Goal: Information Seeking & Learning: Learn about a topic

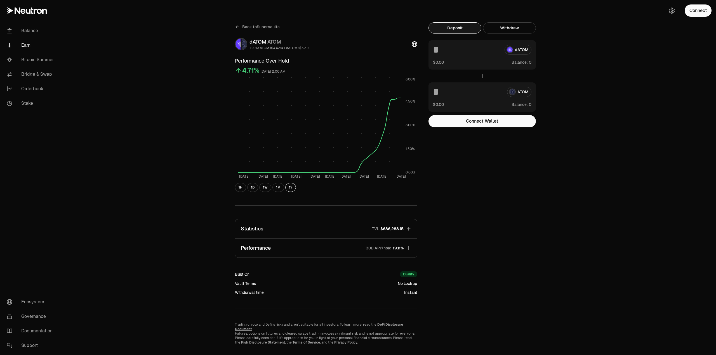
click at [23, 45] on link "Earn" at bounding box center [31, 45] width 58 height 15
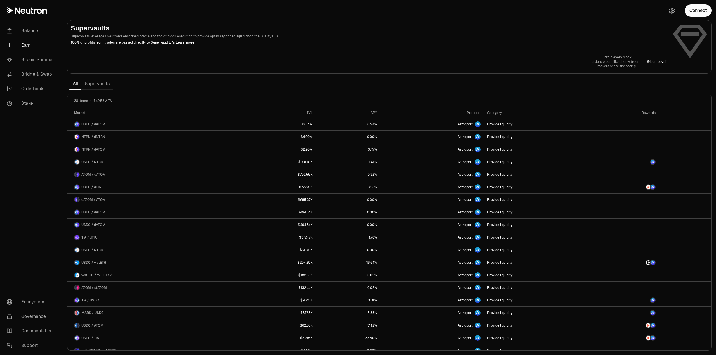
click at [98, 81] on link "Supervaults" at bounding box center [97, 83] width 32 height 11
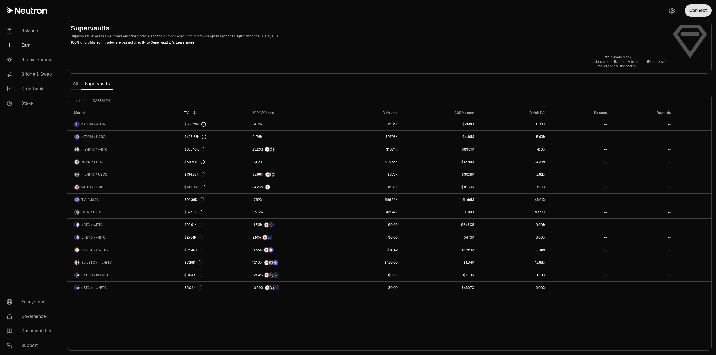
click at [477, 10] on button "Connect" at bounding box center [697, 10] width 27 height 12
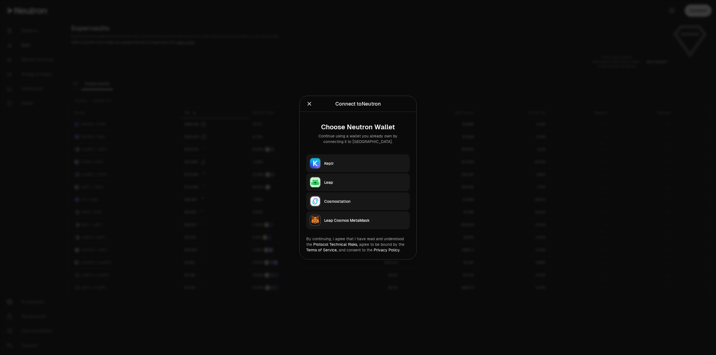
click at [343, 160] on button "Keplr" at bounding box center [357, 163] width 103 height 18
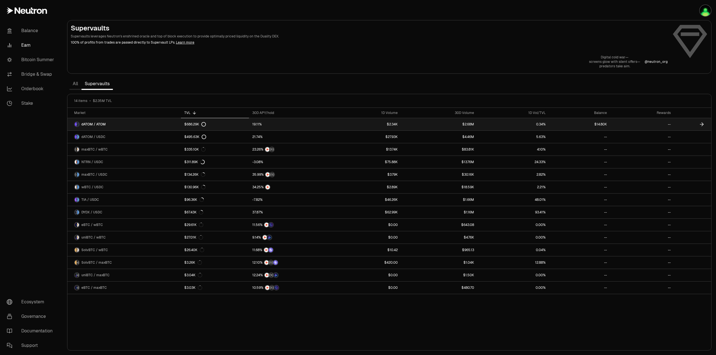
click at [94, 124] on span "dATOM / ATOM" at bounding box center [93, 124] width 24 height 4
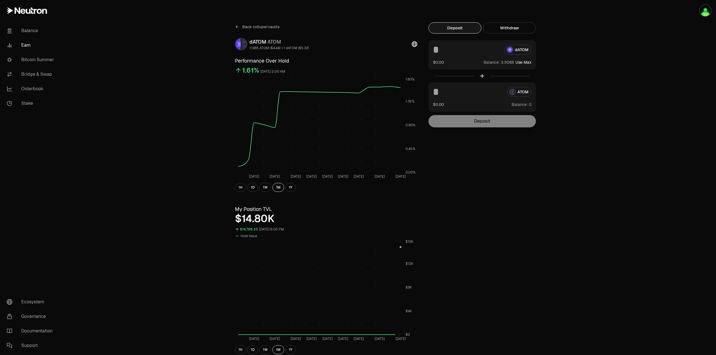
scroll to position [112, 0]
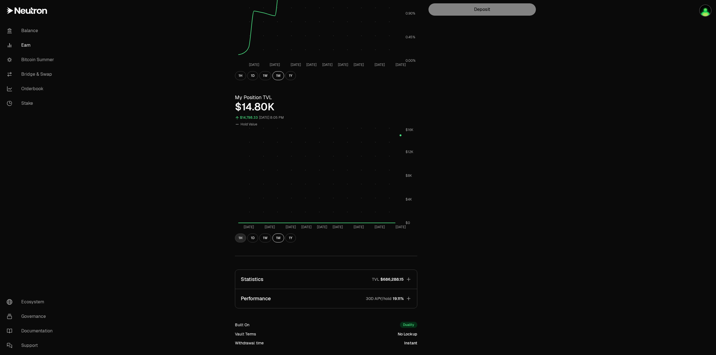
click at [240, 234] on button "1H" at bounding box center [240, 238] width 11 height 9
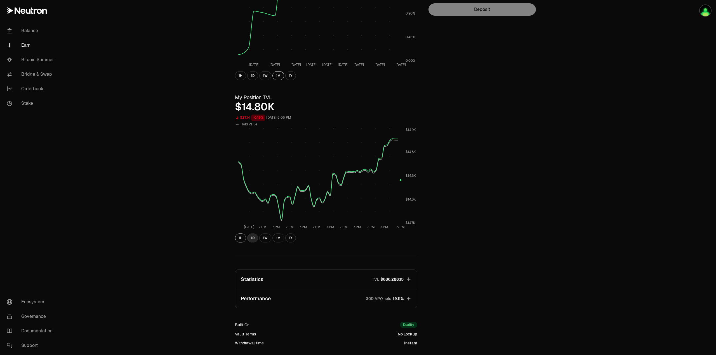
click at [254, 238] on button "1D" at bounding box center [252, 238] width 11 height 9
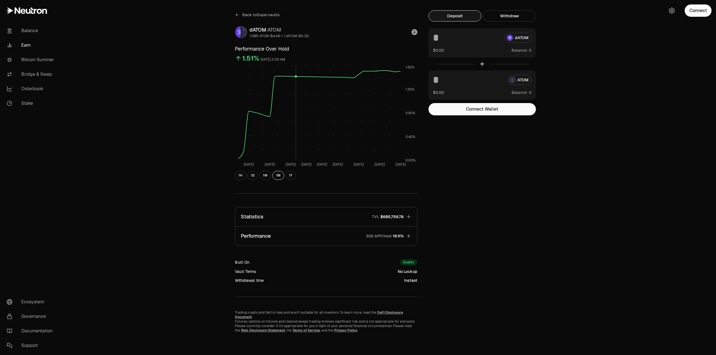
scroll to position [12, 0]
click at [250, 175] on button "1D" at bounding box center [252, 175] width 11 height 9
click at [262, 175] on button "1W" at bounding box center [265, 175] width 12 height 9
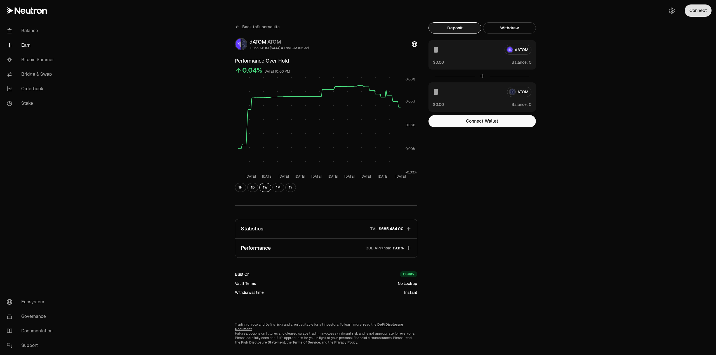
click at [477, 12] on button "Connect" at bounding box center [697, 10] width 27 height 12
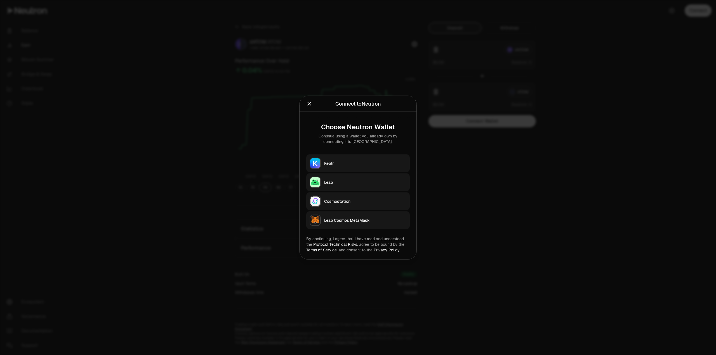
click at [349, 168] on button "Keplr" at bounding box center [357, 163] width 103 height 18
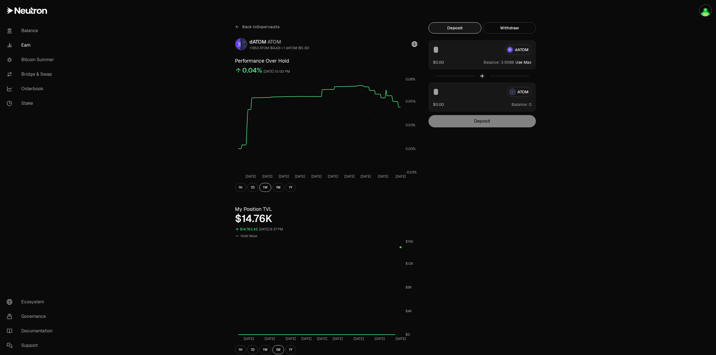
scroll to position [112, 0]
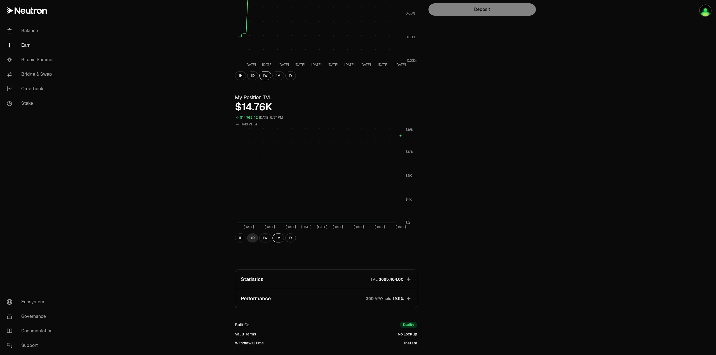
click at [254, 238] on button "1D" at bounding box center [252, 238] width 11 height 9
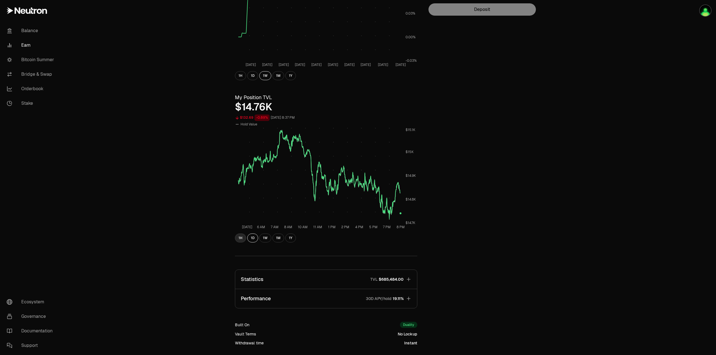
click at [244, 237] on button "1H" at bounding box center [240, 238] width 11 height 9
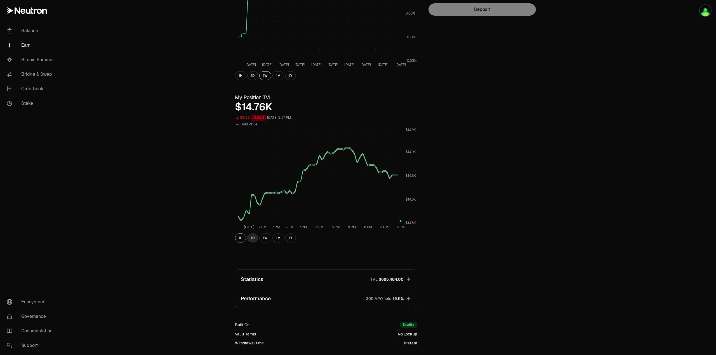
click at [252, 241] on button "1D" at bounding box center [252, 238] width 11 height 9
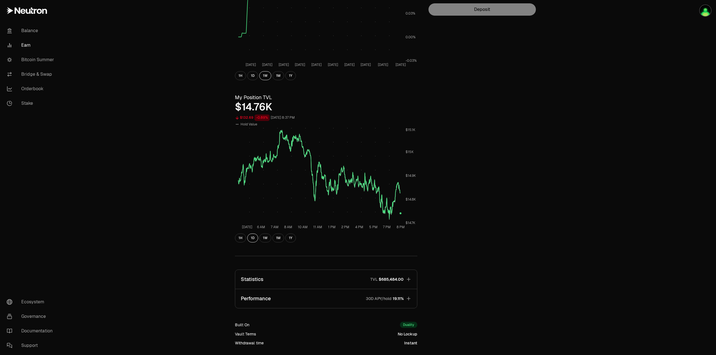
scroll to position [0, 0]
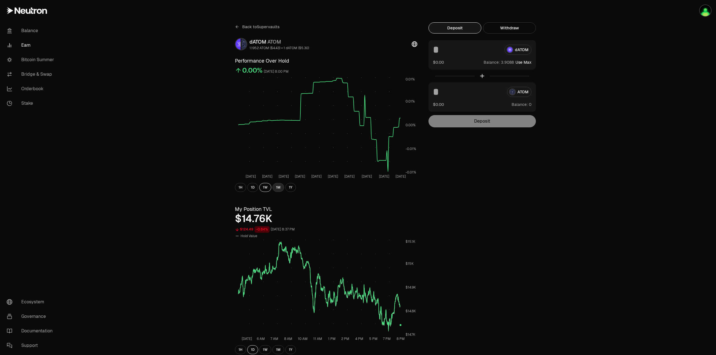
click at [276, 188] on button "1M" at bounding box center [278, 187] width 12 height 9
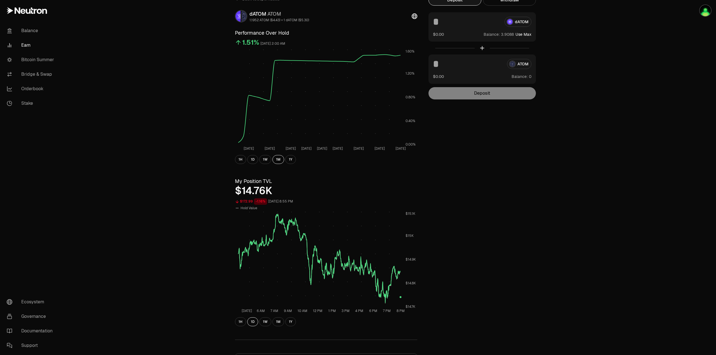
scroll to position [56, 0]
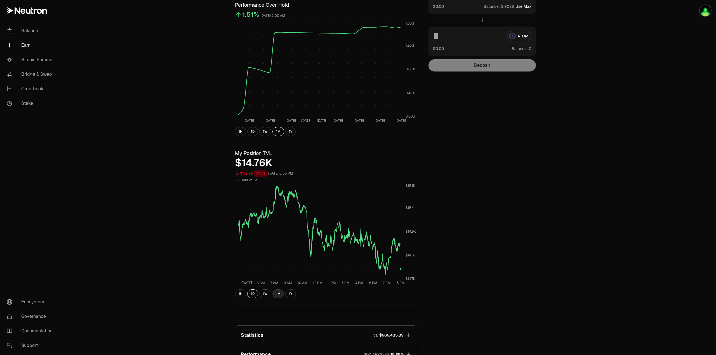
click at [281, 251] on button "1M" at bounding box center [278, 294] width 12 height 9
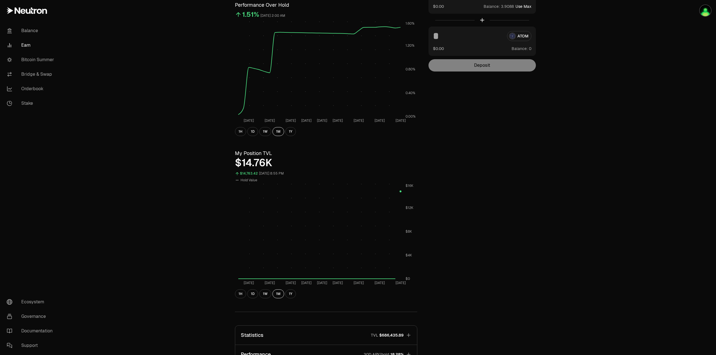
scroll to position [0, 0]
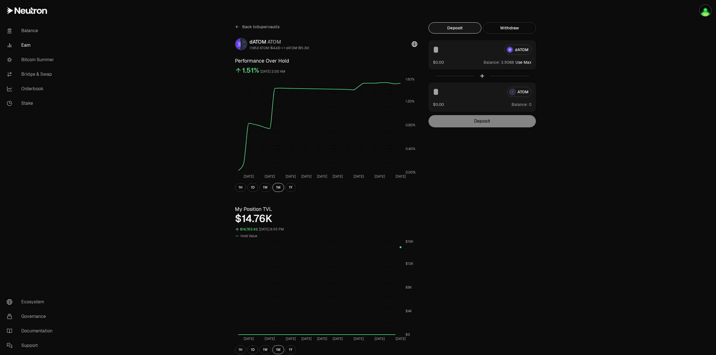
click at [477, 34] on div "Deposit Withdraw dATOM $0.00 Balance: Use Max ATOM $0.00 Balance: Deposit Balan…" at bounding box center [481, 74] width 107 height 105
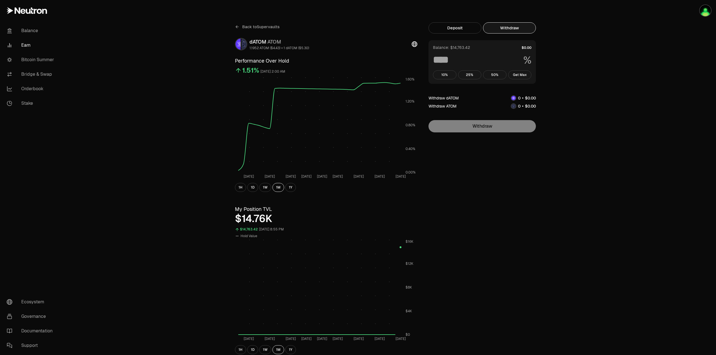
click at [477, 32] on button "Withdraw" at bounding box center [509, 27] width 53 height 11
click at [477, 73] on button "Get Max" at bounding box center [519, 74] width 23 height 9
type input "***"
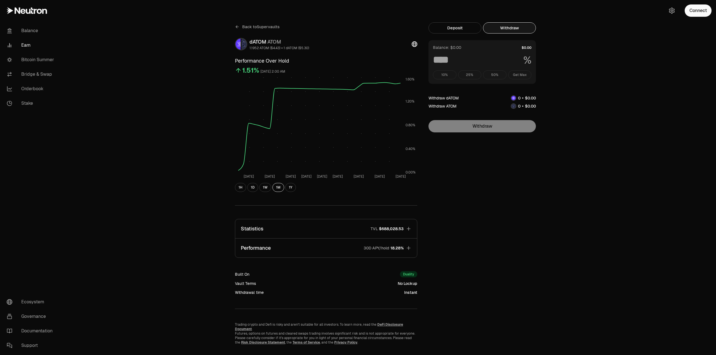
drag, startPoint x: 712, startPoint y: 13, endPoint x: 706, endPoint y: 10, distance: 6.9
click at [477, 13] on div "Connect" at bounding box center [689, 10] width 54 height 21
click at [477, 9] on button "Connect" at bounding box center [697, 10] width 27 height 12
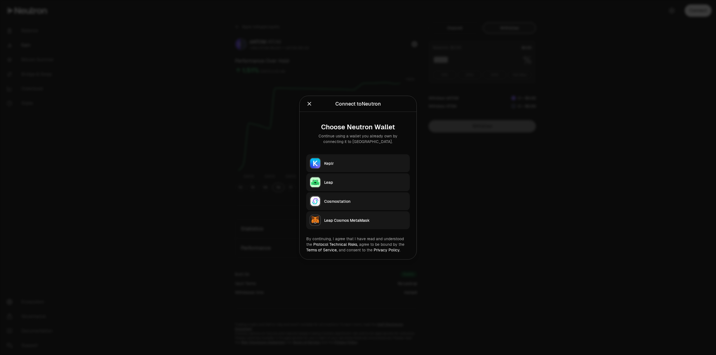
click at [353, 159] on button "Keplr" at bounding box center [357, 163] width 103 height 18
type input "***"
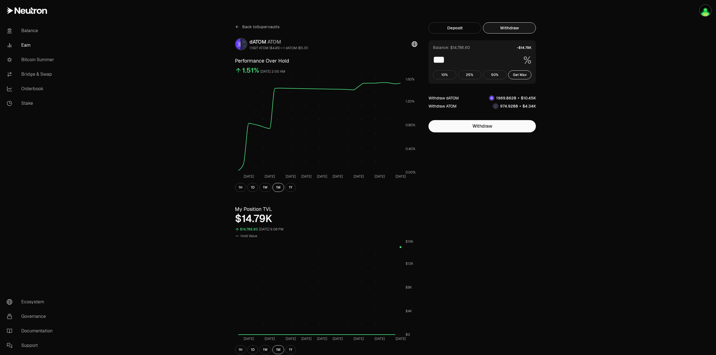
scroll to position [28, 0]
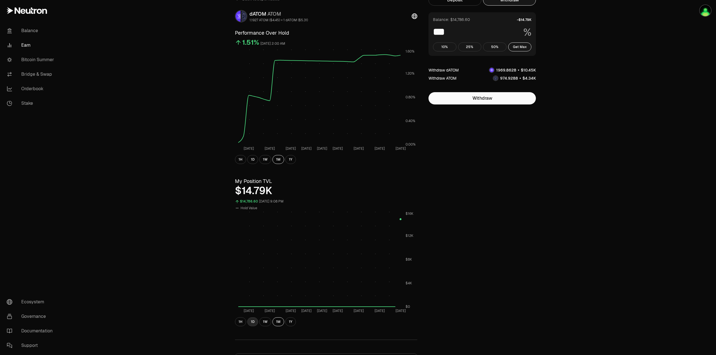
click at [255, 251] on button "1D" at bounding box center [252, 322] width 11 height 9
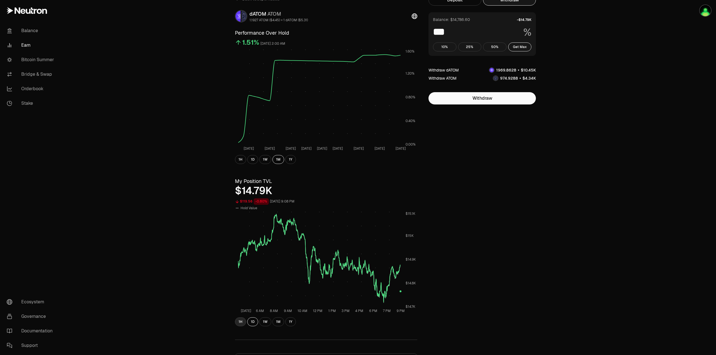
click at [239, 251] on button "1H" at bounding box center [240, 322] width 11 height 9
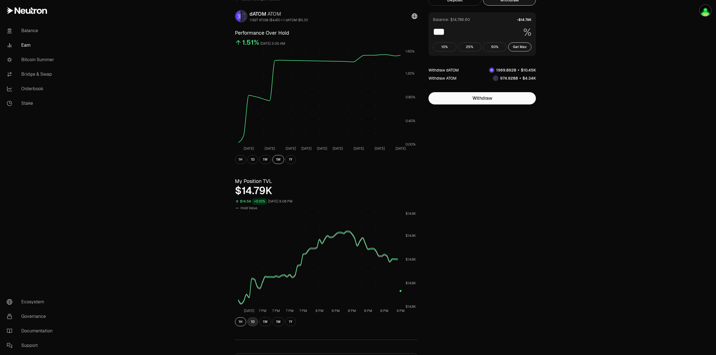
click at [252, 251] on button "1D" at bounding box center [252, 322] width 11 height 9
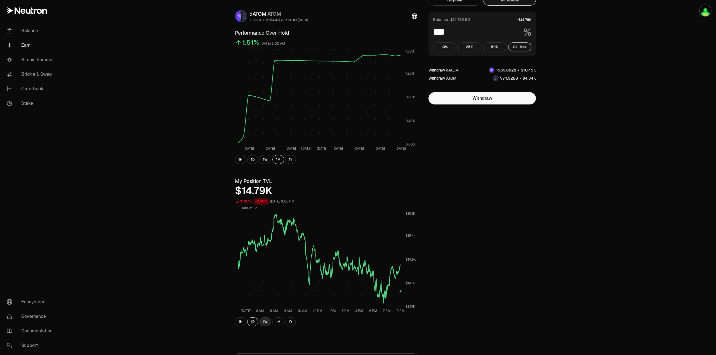
click at [264, 251] on button "1W" at bounding box center [265, 322] width 12 height 9
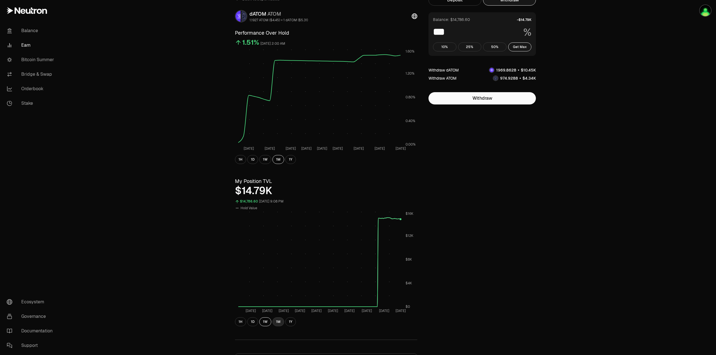
click at [279, 251] on button "1M" at bounding box center [278, 322] width 12 height 9
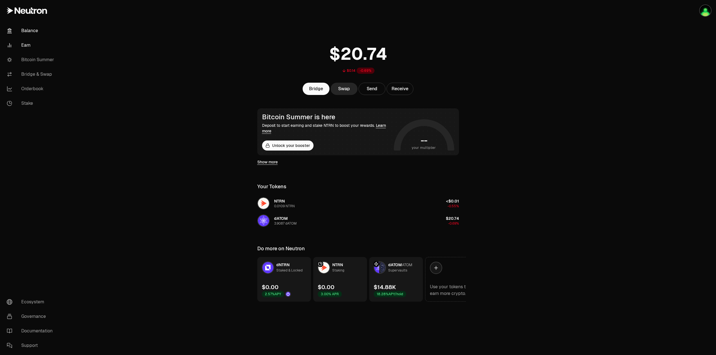
click at [33, 47] on link "Earn" at bounding box center [31, 45] width 58 height 15
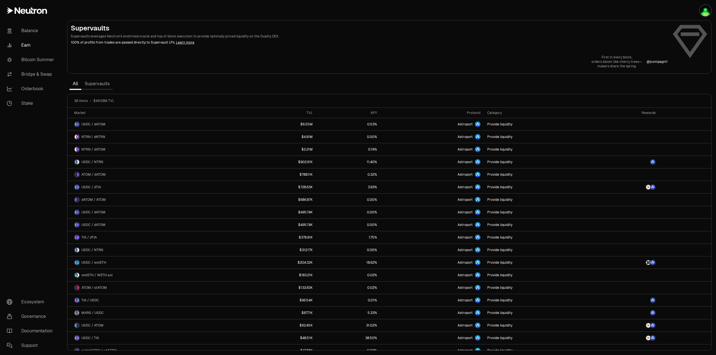
click at [96, 86] on link "Supervaults" at bounding box center [97, 83] width 32 height 11
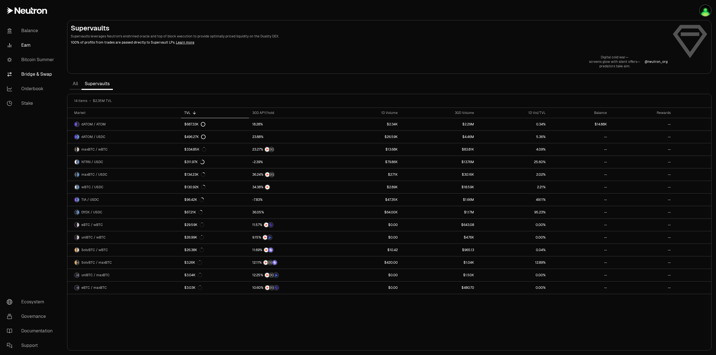
click at [49, 74] on link "Bridge & Swap" at bounding box center [31, 74] width 58 height 15
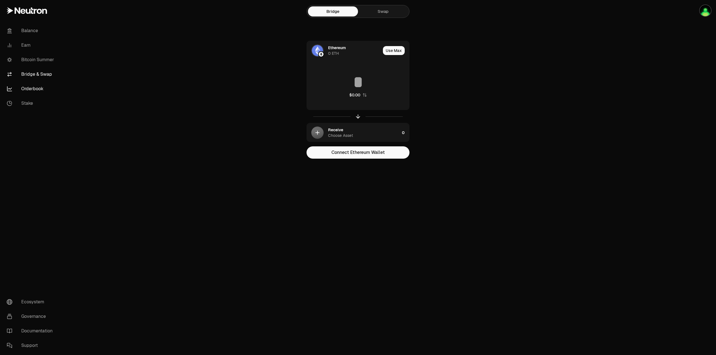
click at [39, 92] on link "Orderbook" at bounding box center [31, 89] width 58 height 15
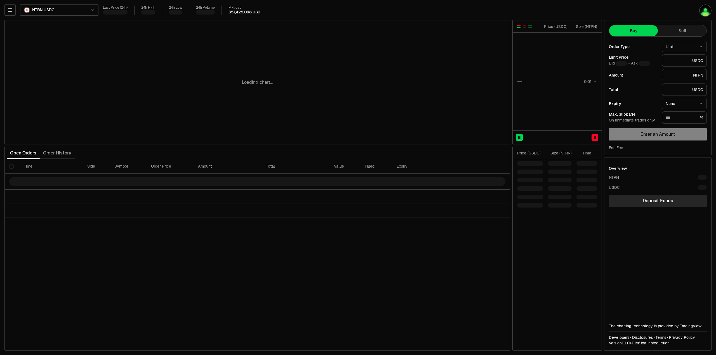
type input "********"
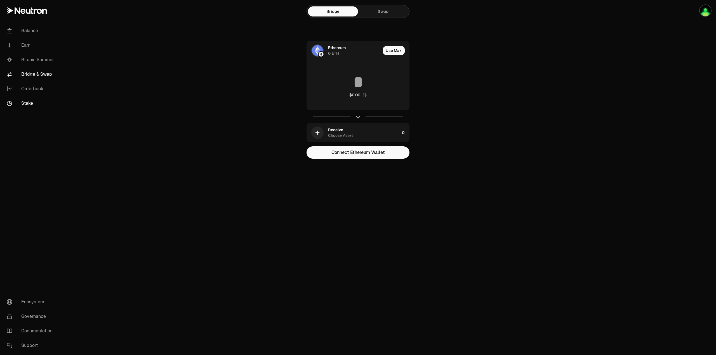
click at [27, 101] on link "Stake" at bounding box center [31, 103] width 58 height 15
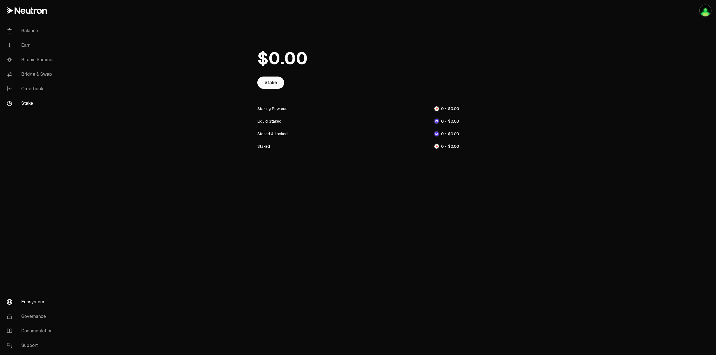
click at [38, 298] on link "Ecosystem" at bounding box center [31, 302] width 58 height 15
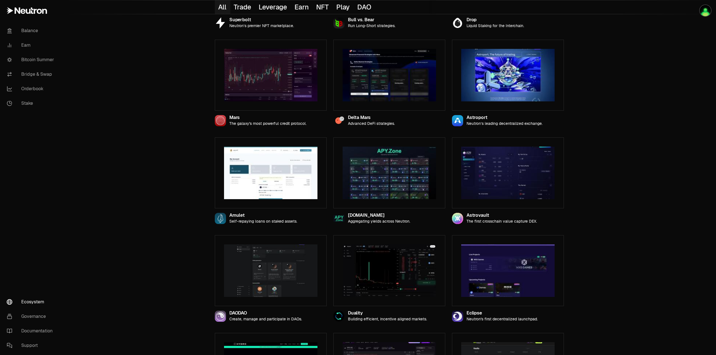
scroll to position [168, 0]
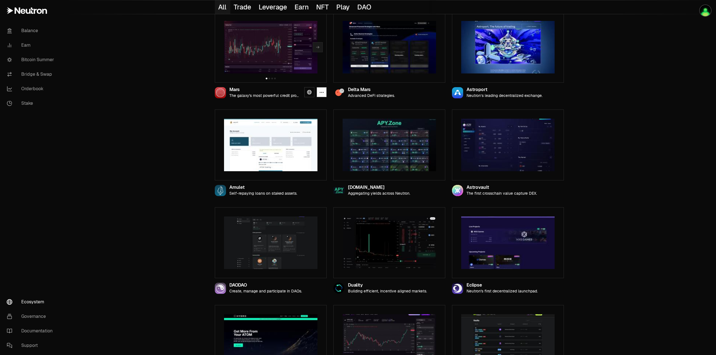
click at [257, 58] on img at bounding box center [270, 47] width 93 height 53
click at [236, 90] on div "Mars" at bounding box center [264, 90] width 70 height 5
click at [311, 92] on icon at bounding box center [309, 92] width 4 height 4
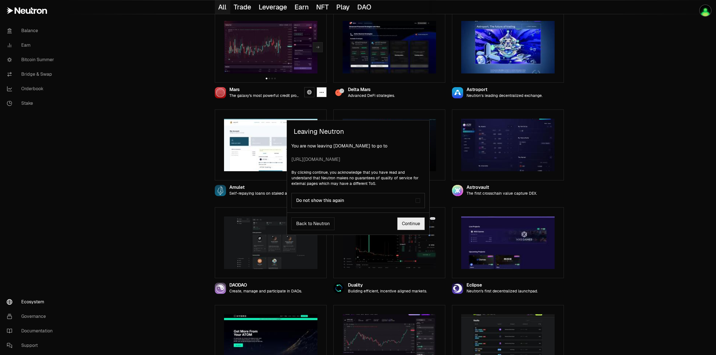
click at [402, 226] on link "Continue" at bounding box center [411, 224] width 28 height 13
